Goal: Entertainment & Leisure: Consume media (video, audio)

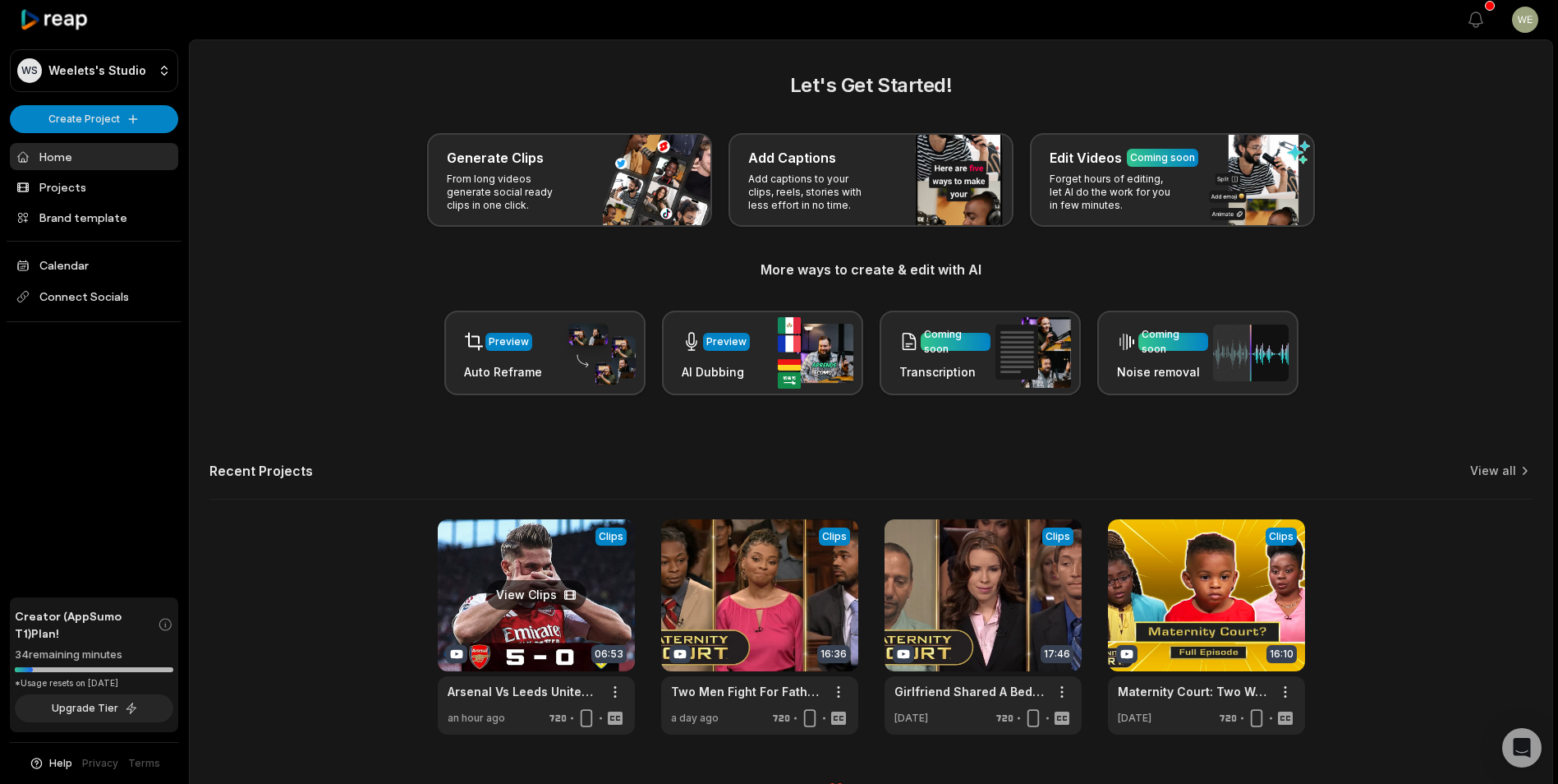
click at [574, 571] on link at bounding box center [537, 627] width 197 height 215
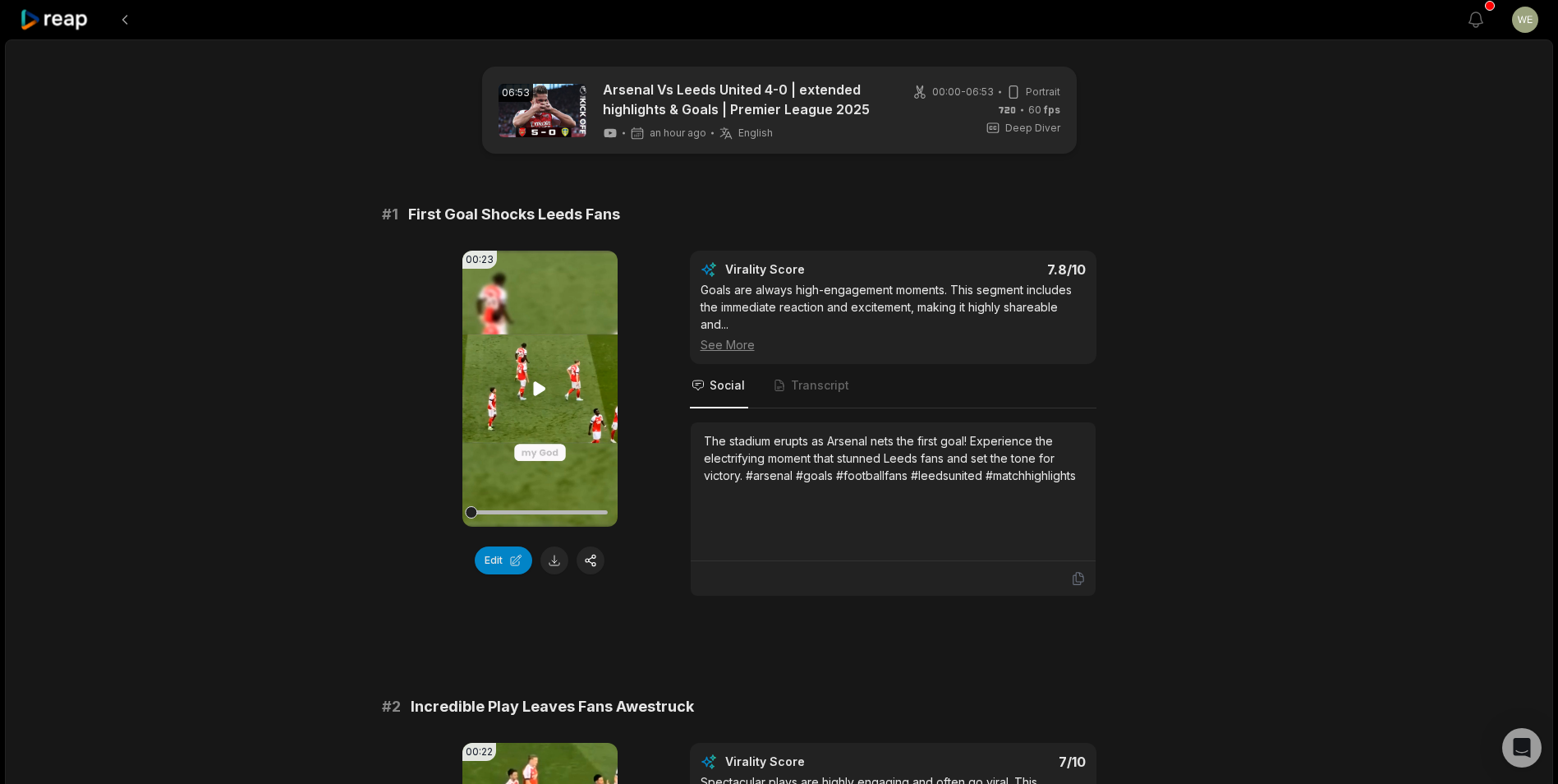
click at [471, 516] on div at bounding box center [470, 512] width 12 height 12
click at [545, 382] on icon at bounding box center [539, 387] width 19 height 19
click at [596, 390] on video "Your browser does not support mp4 format." at bounding box center [540, 388] width 156 height 276
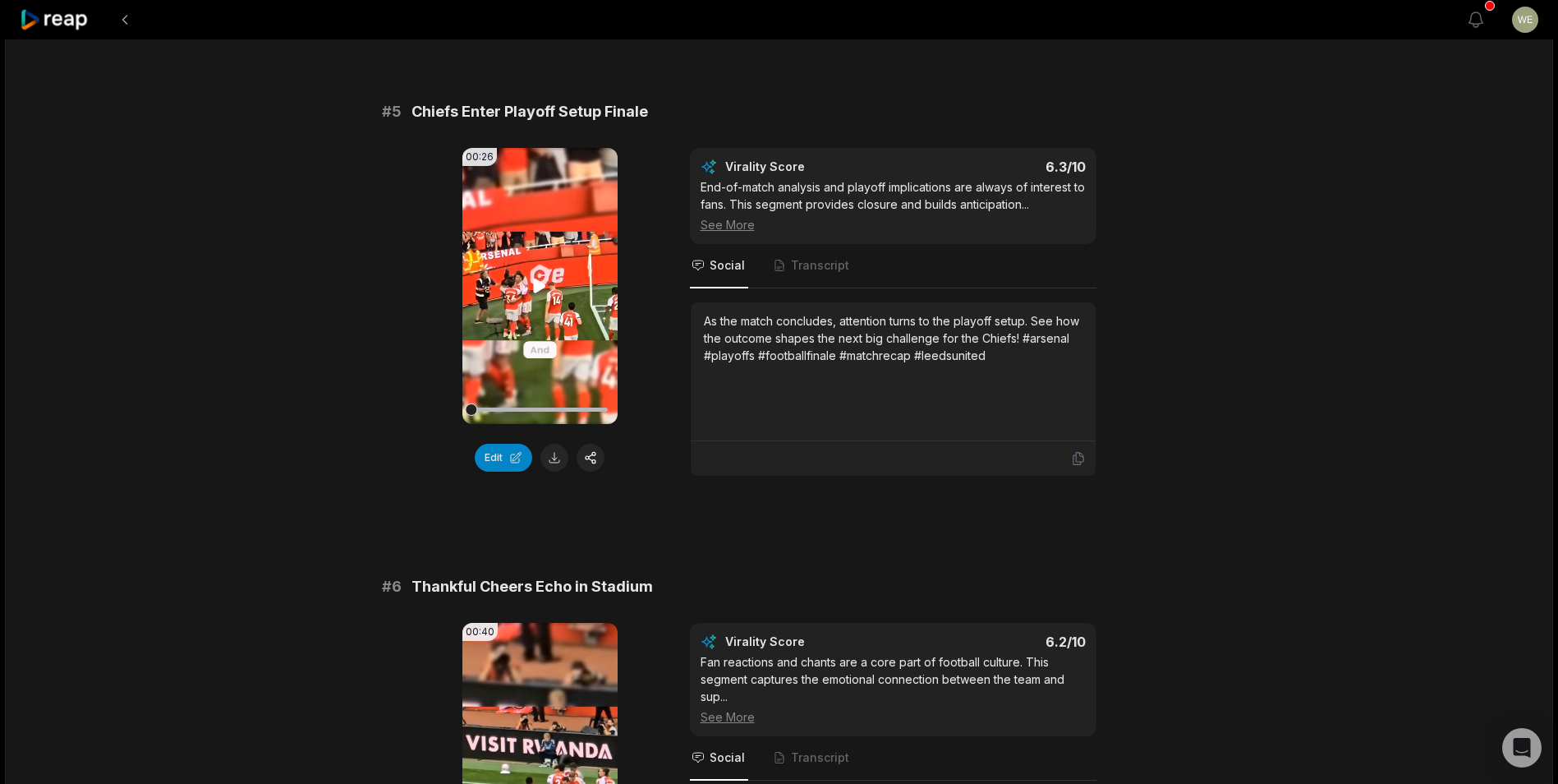
scroll to position [2382, 0]
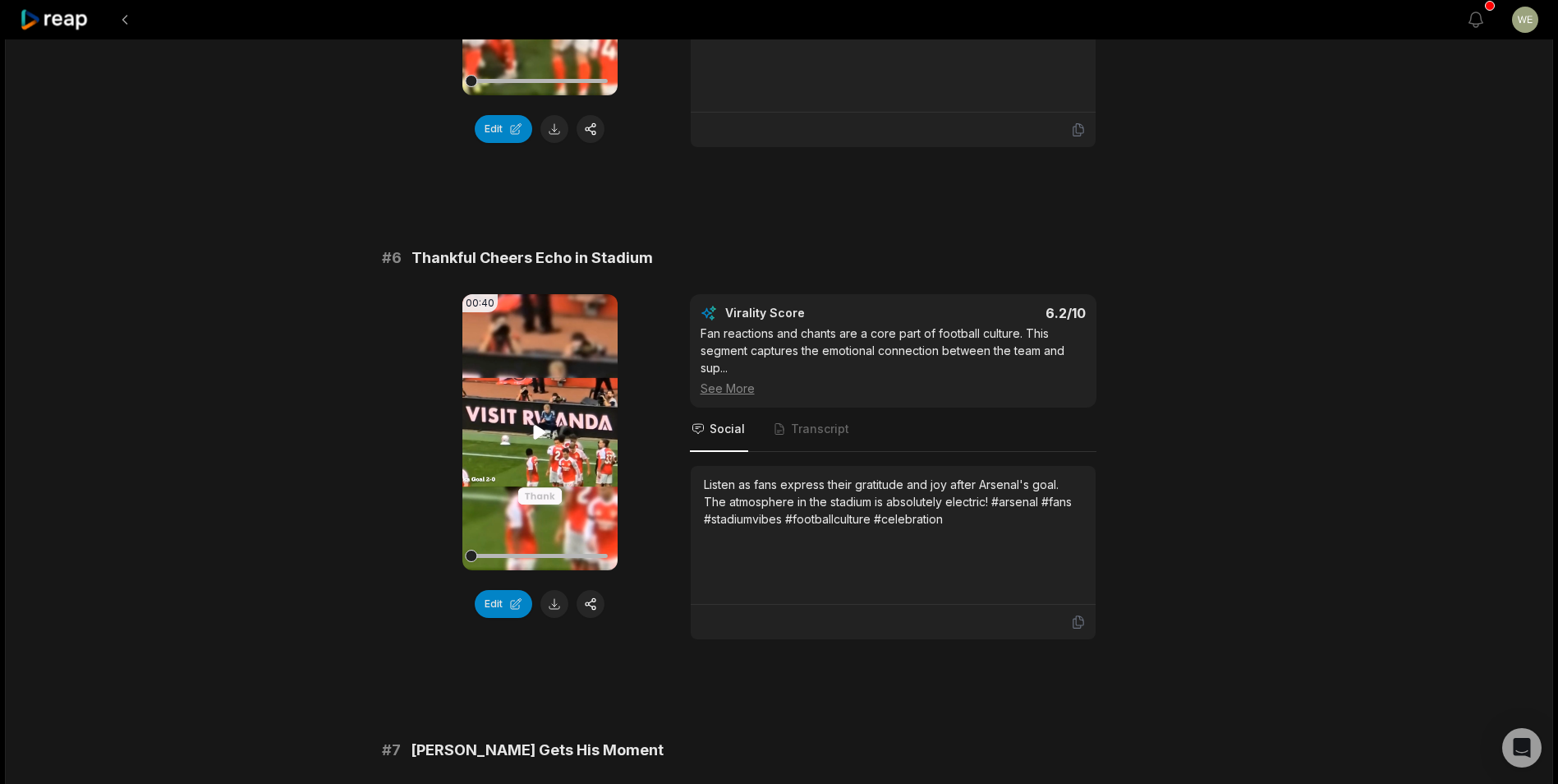
click at [537, 427] on icon at bounding box center [539, 431] width 12 height 14
drag, startPoint x: 542, startPoint y: 432, endPoint x: 856, endPoint y: 394, distance: 316.3
click at [542, 432] on icon at bounding box center [539, 432] width 19 height 19
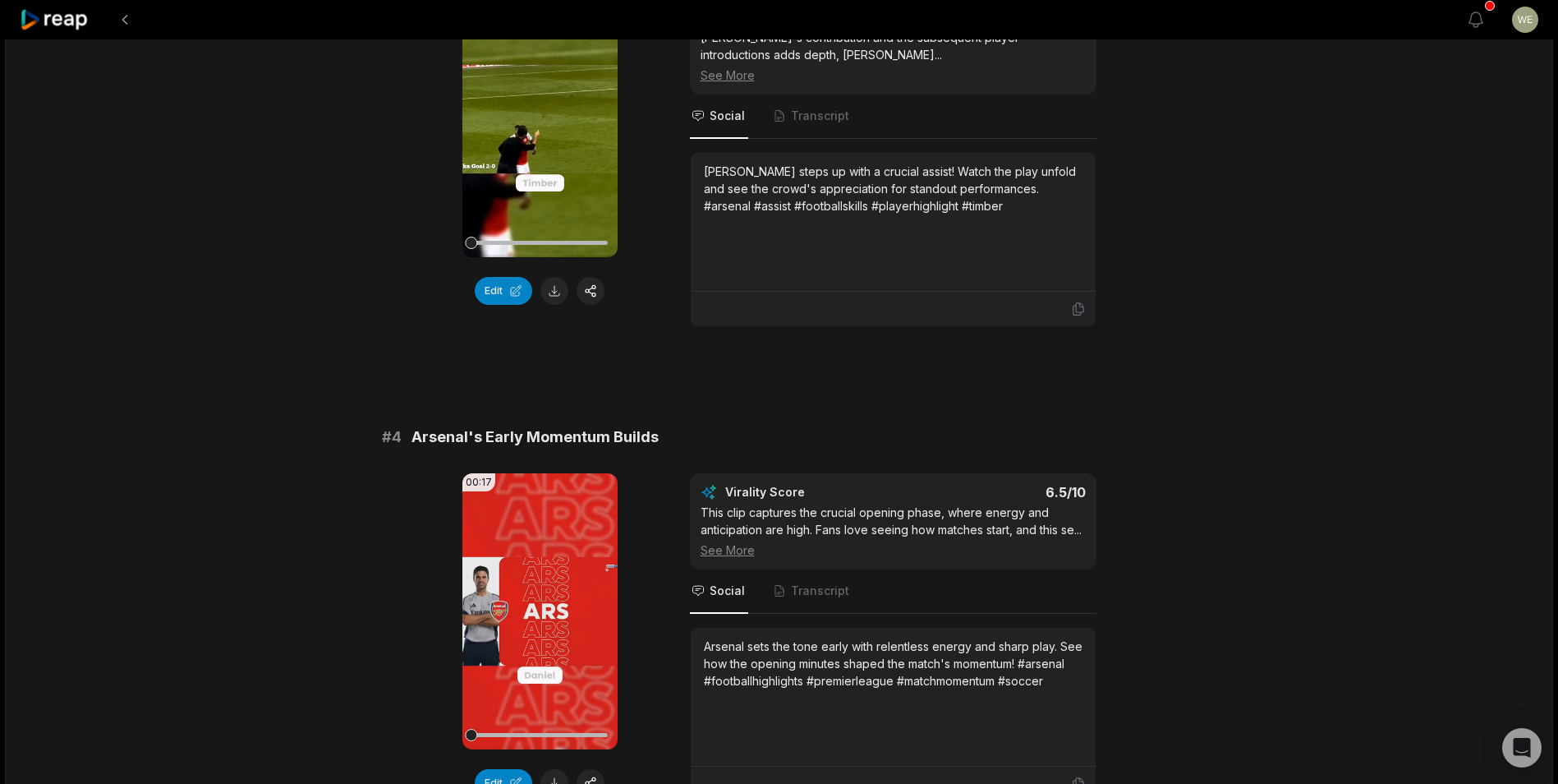
scroll to position [1479, 0]
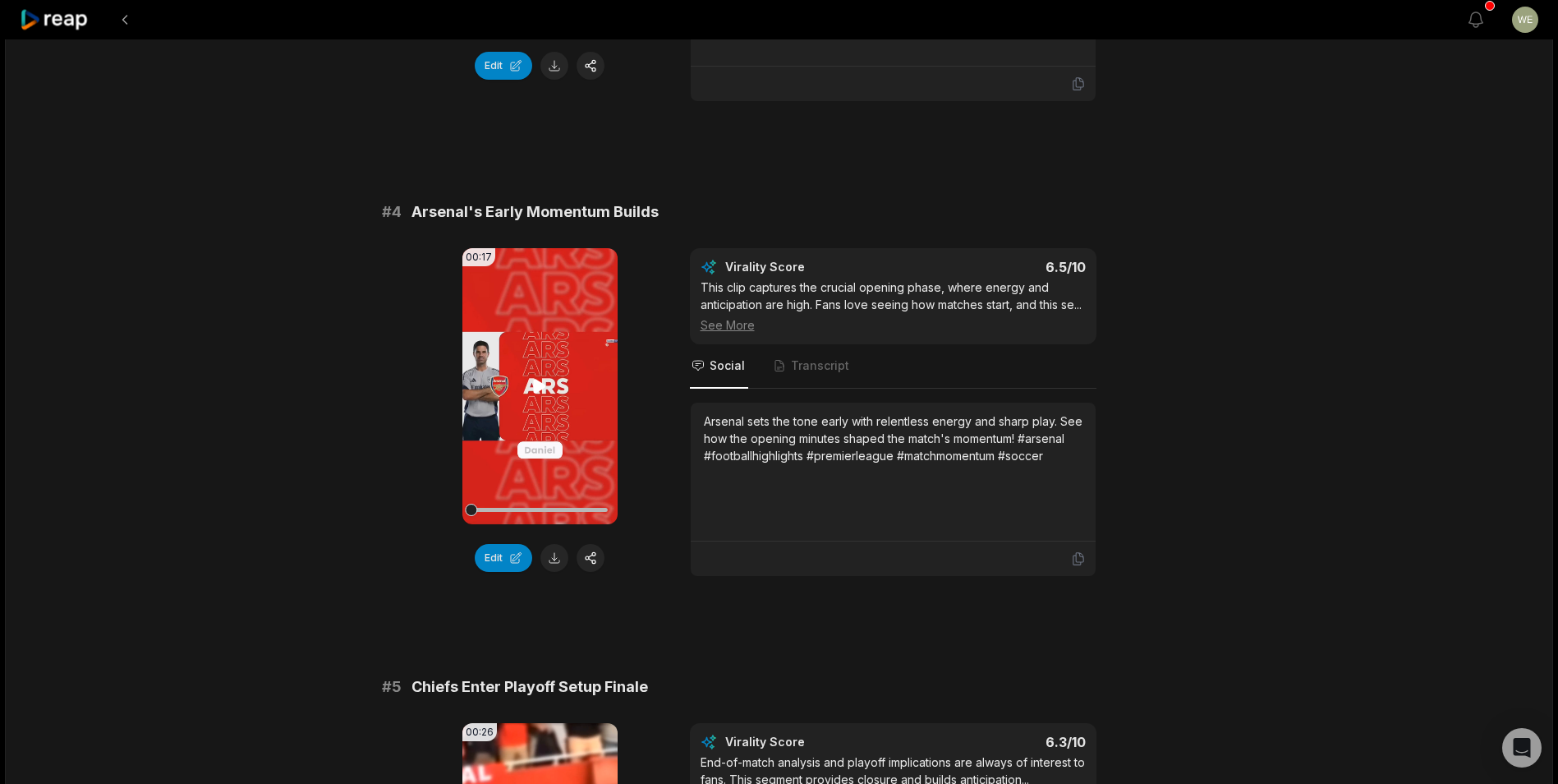
click at [539, 378] on icon at bounding box center [539, 385] width 12 height 14
click at [539, 376] on icon at bounding box center [539, 386] width 19 height 19
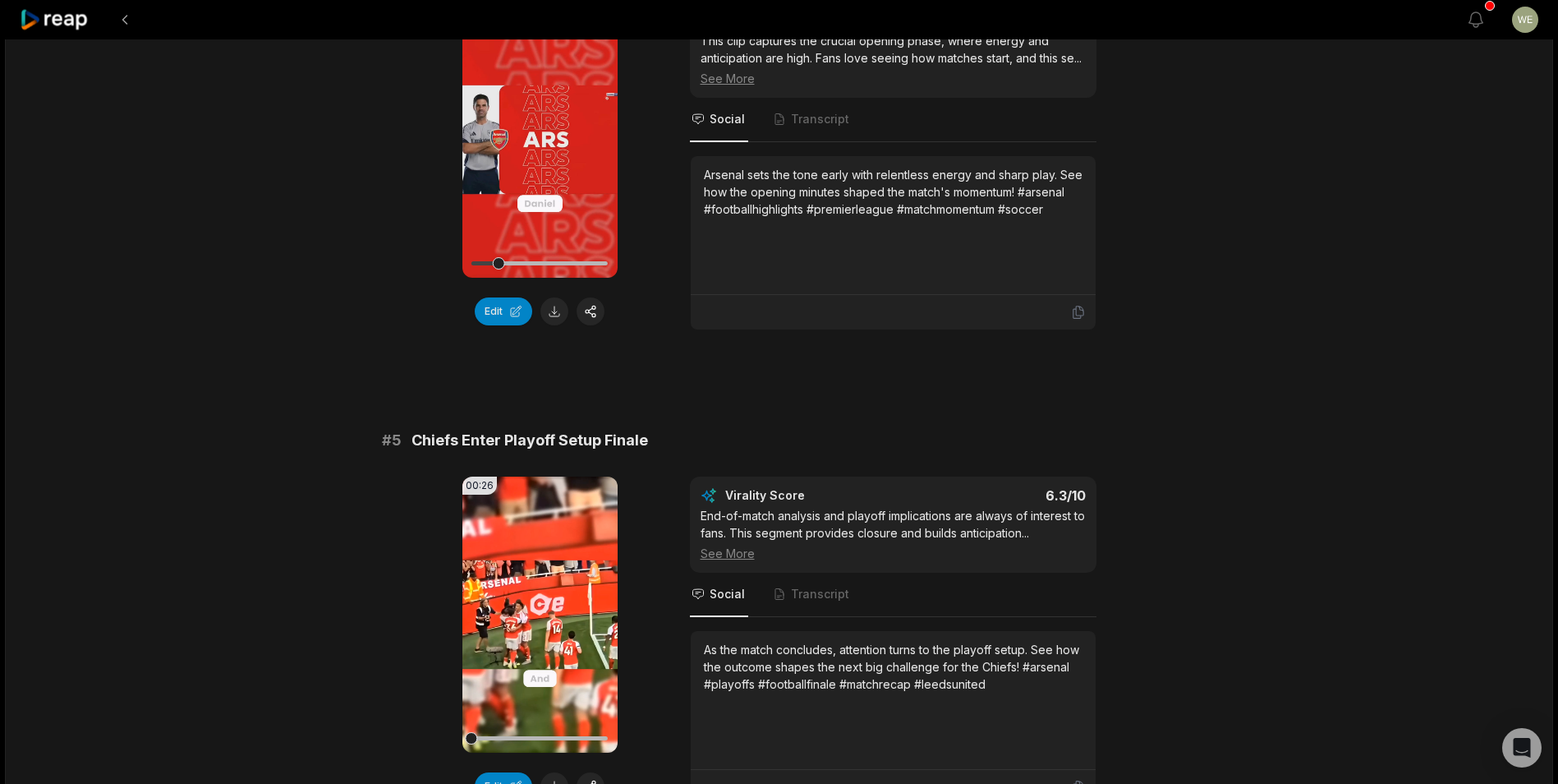
scroll to position [1889, 0]
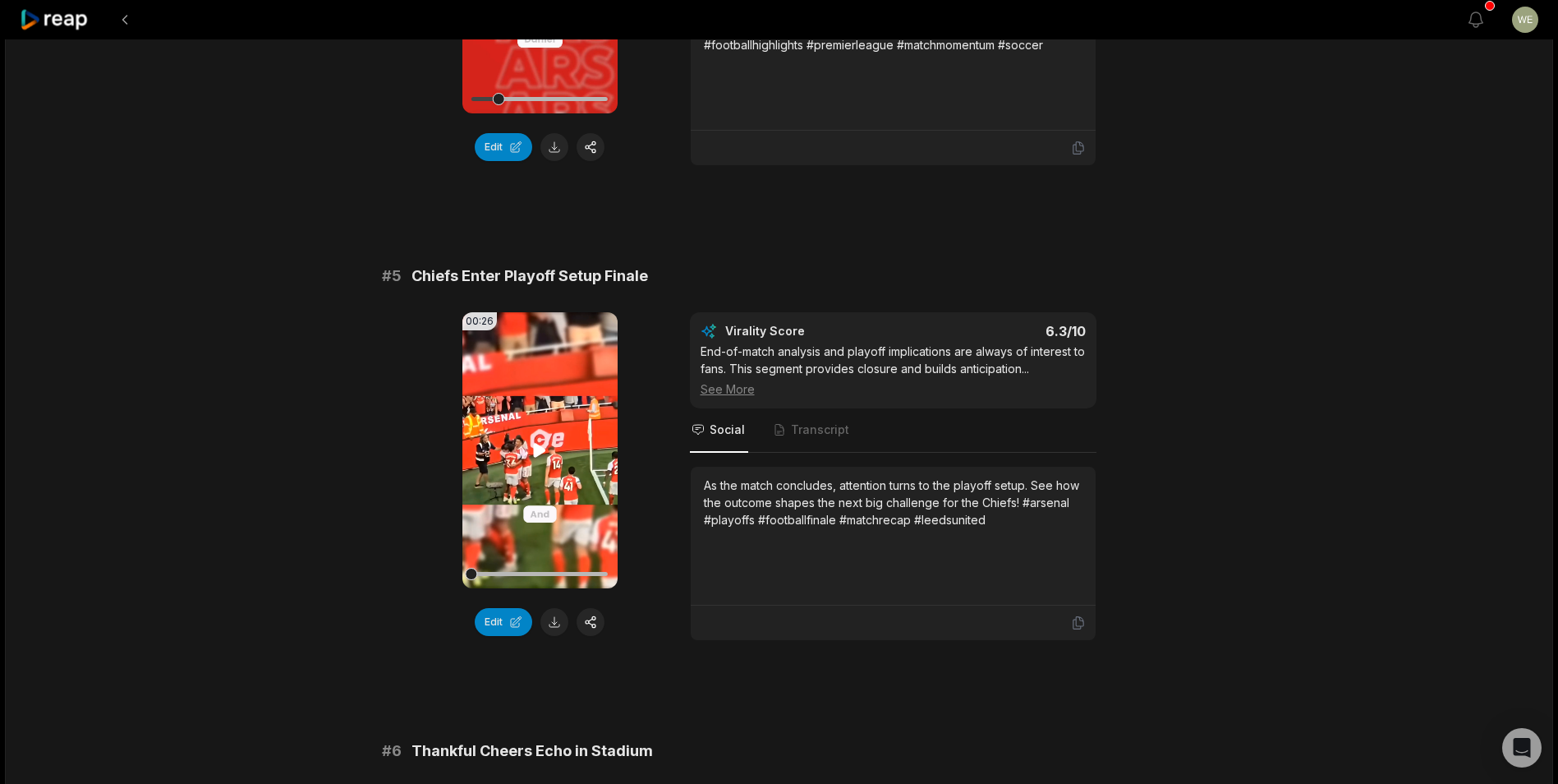
click at [546, 453] on icon at bounding box center [539, 449] width 19 height 19
click at [545, 453] on icon at bounding box center [539, 449] width 19 height 19
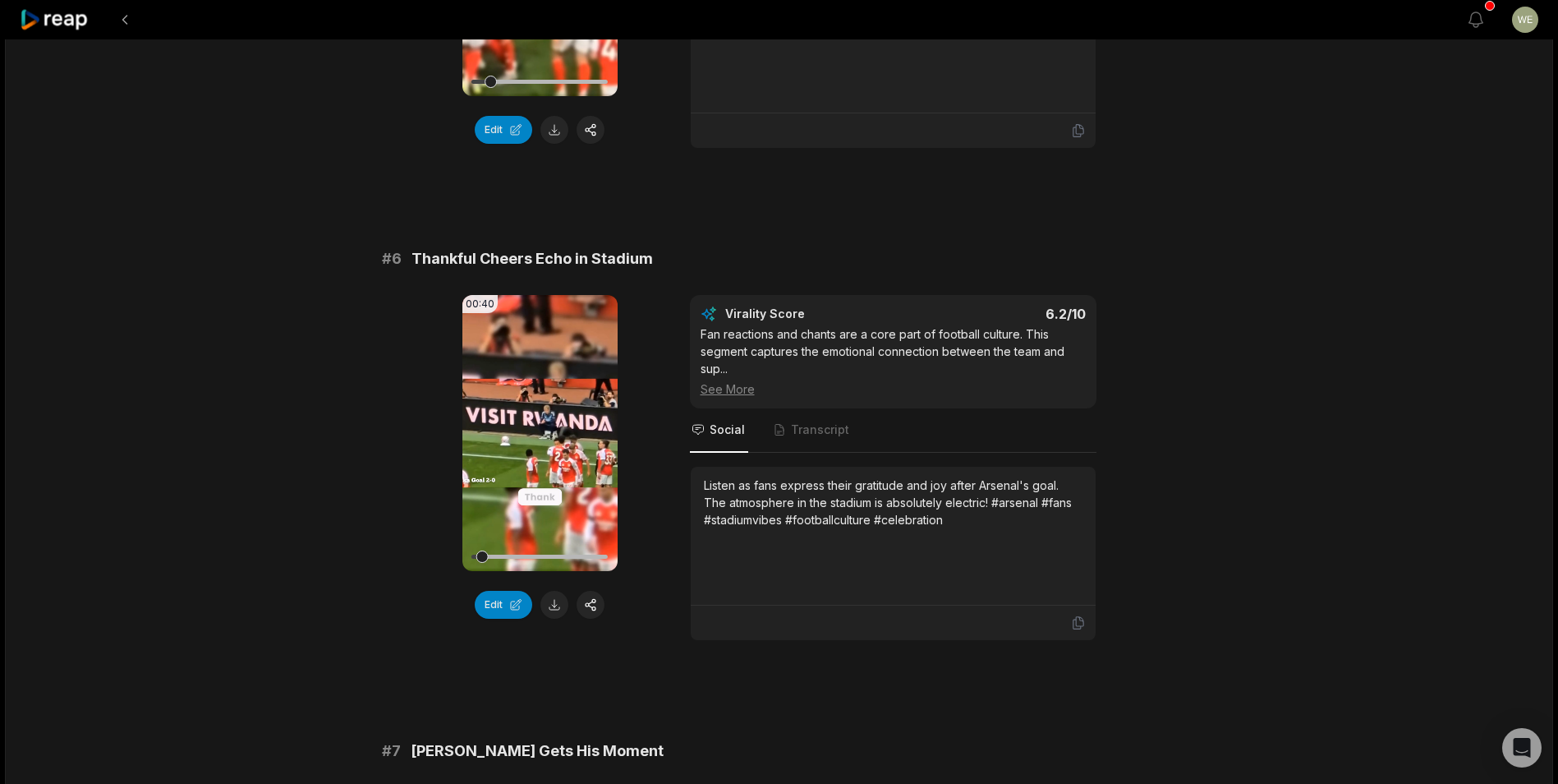
scroll to position [2382, 0]
